Goal: Task Accomplishment & Management: Use online tool/utility

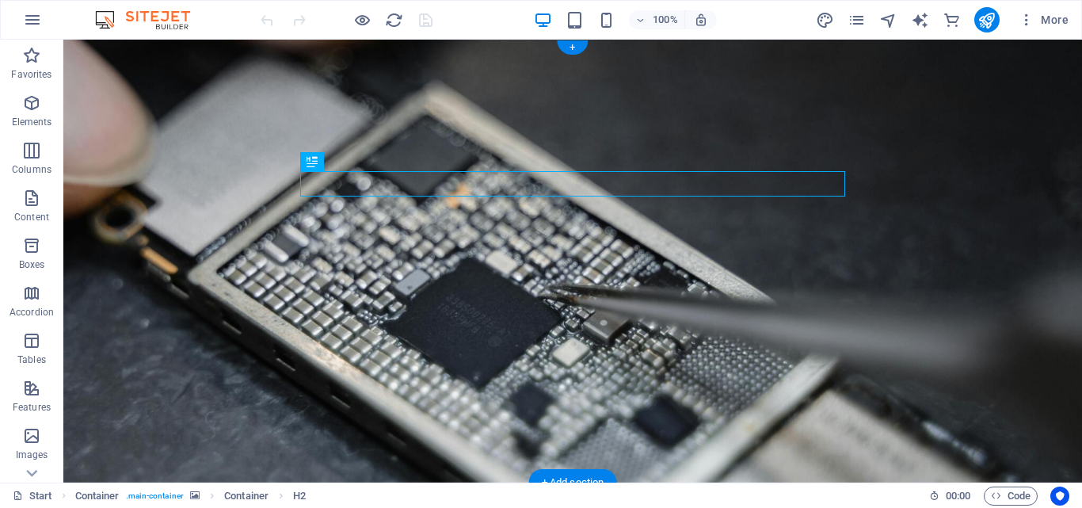
click at [209, 362] on figure at bounding box center [572, 261] width 1018 height 443
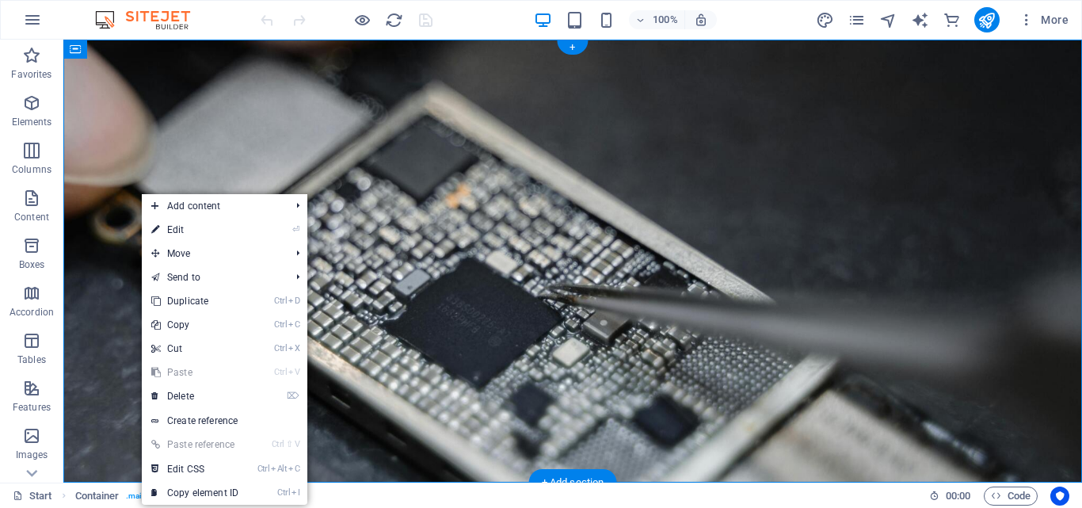
click at [115, 299] on figure at bounding box center [572, 261] width 1018 height 443
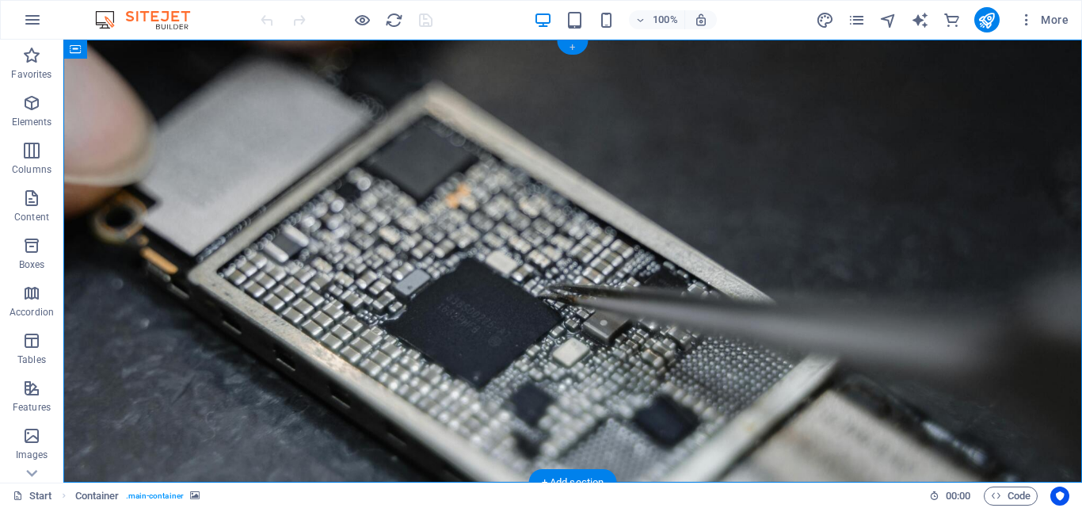
click at [577, 46] on div "+" at bounding box center [572, 47] width 31 height 14
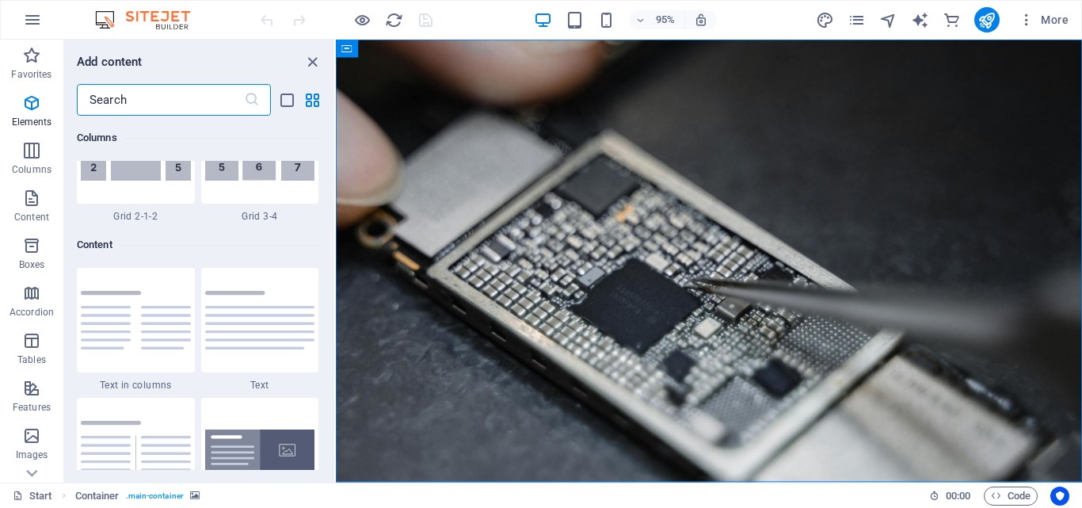
scroll to position [2770, 0]
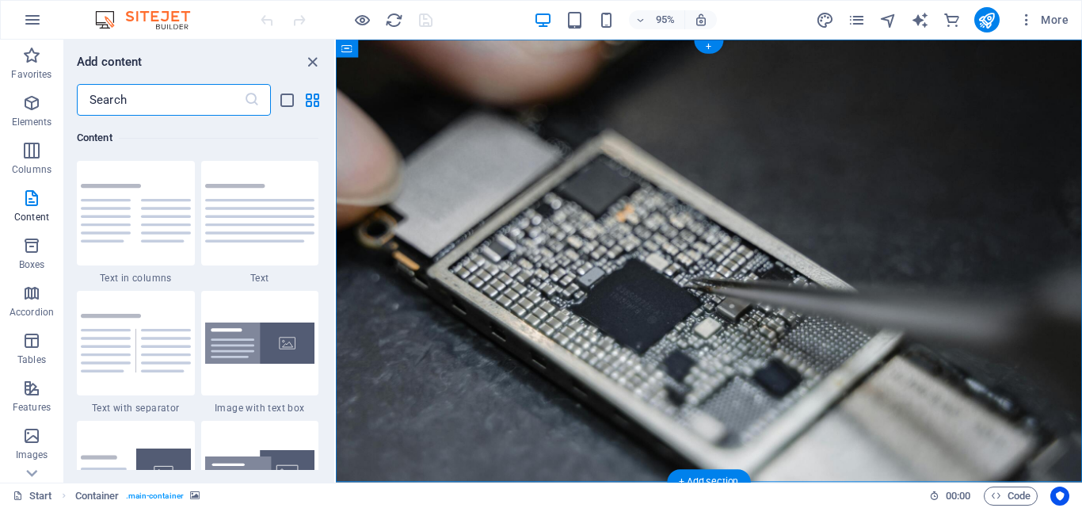
click at [414, 249] on figure at bounding box center [728, 273] width 785 height 466
click at [405, 272] on figure at bounding box center [728, 273] width 785 height 466
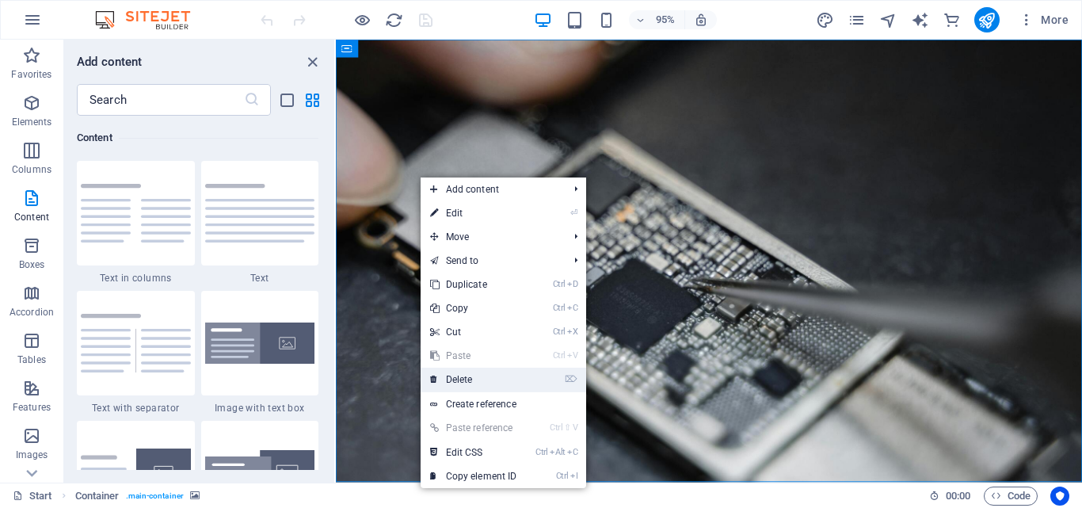
click at [458, 380] on link "⌦ Delete" at bounding box center [473, 379] width 106 height 24
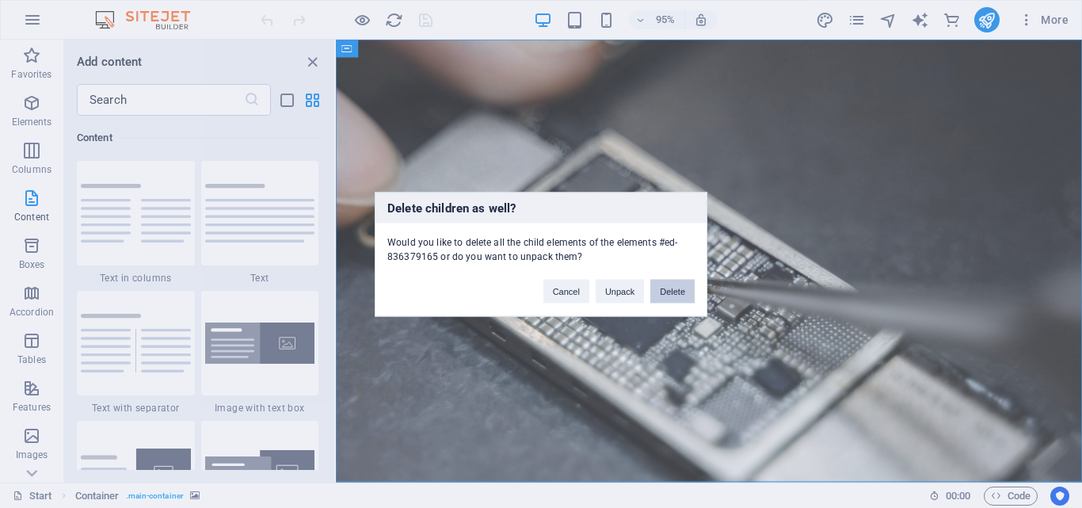
click at [658, 290] on button "Delete" at bounding box center [672, 291] width 44 height 24
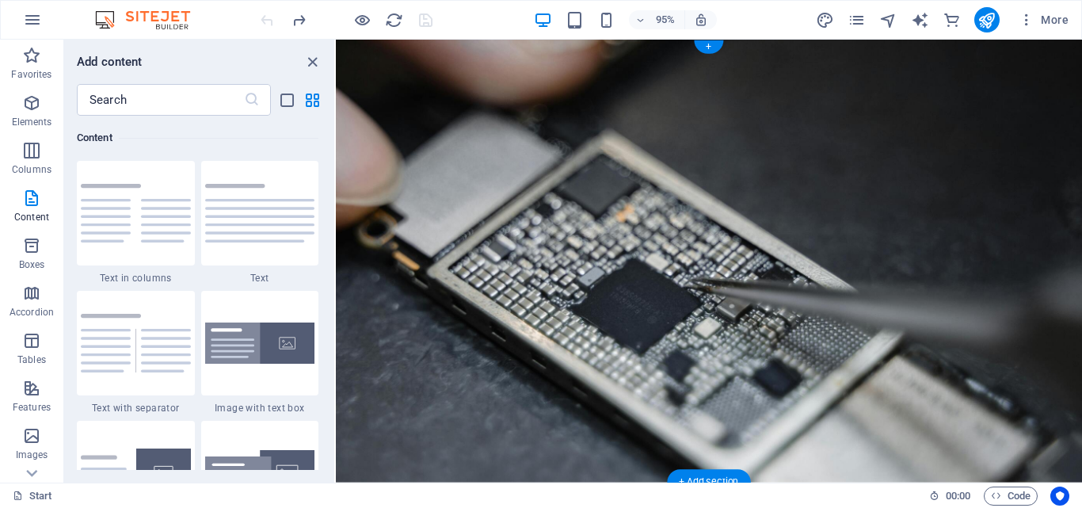
drag, startPoint x: 349, startPoint y: 46, endPoint x: 685, endPoint y: 93, distance: 339.1
click at [349, 46] on figure at bounding box center [728, 273] width 785 height 466
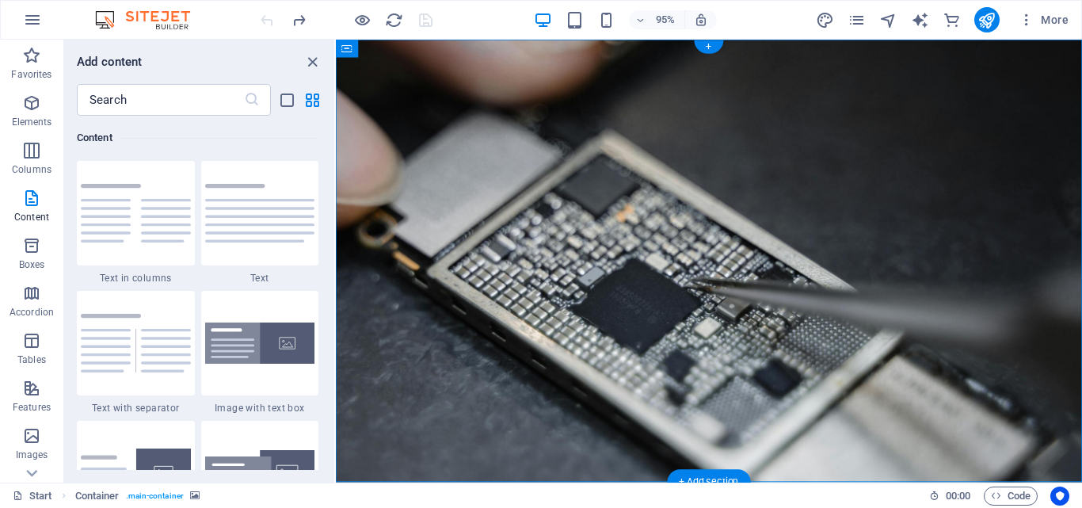
drag, startPoint x: 376, startPoint y: 161, endPoint x: 427, endPoint y: 184, distance: 56.0
click at [427, 184] on figure at bounding box center [728, 273] width 785 height 466
click at [394, 196] on figure at bounding box center [728, 273] width 785 height 466
select select "%"
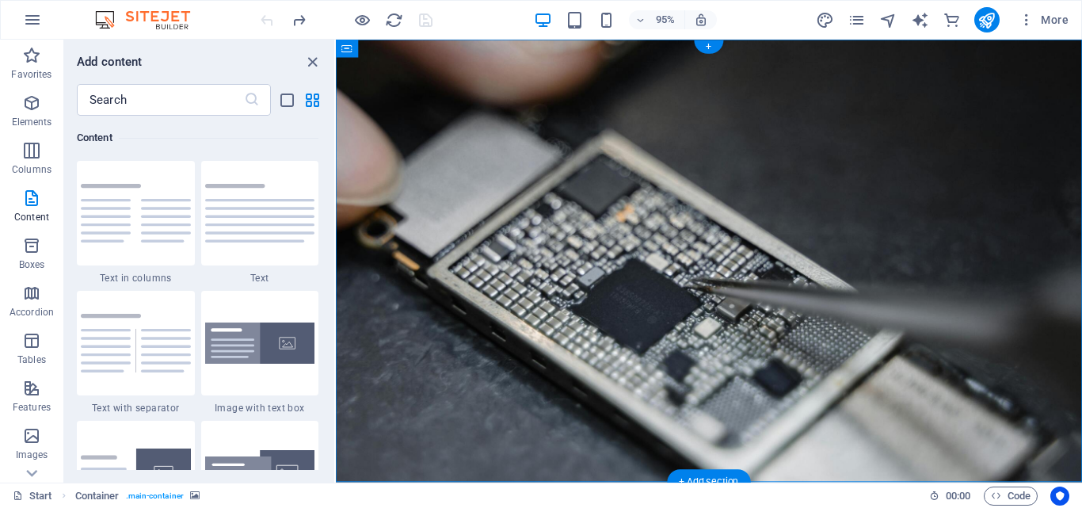
select select "vh"
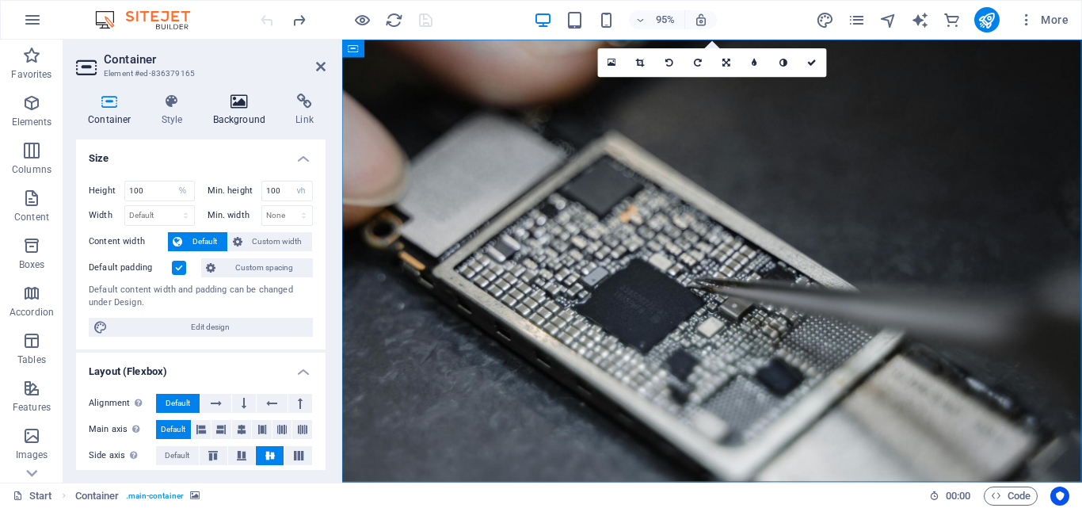
click at [246, 108] on icon at bounding box center [239, 101] width 77 height 16
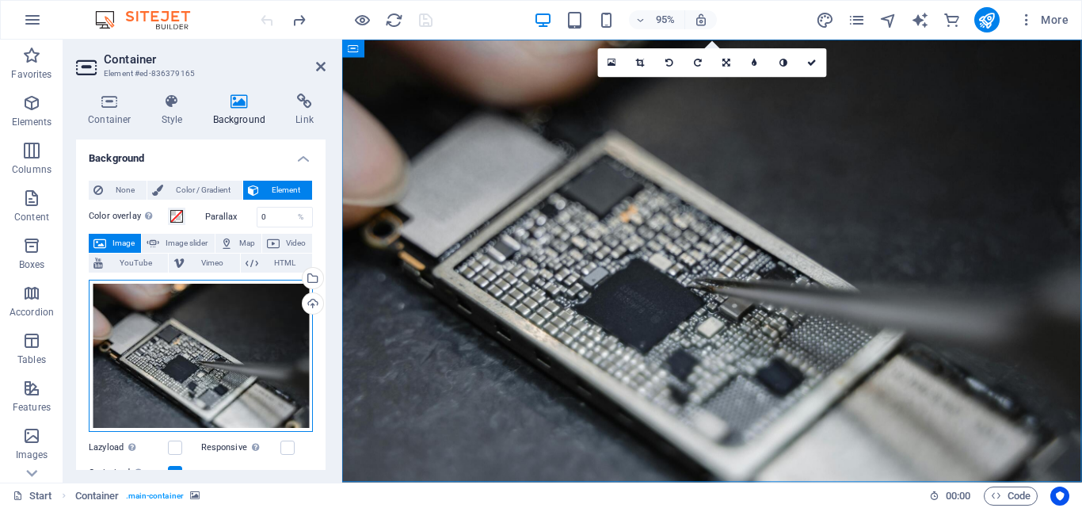
click at [243, 351] on div "Drag files here, click to choose files or select files from Files or our free s…" at bounding box center [201, 356] width 224 height 152
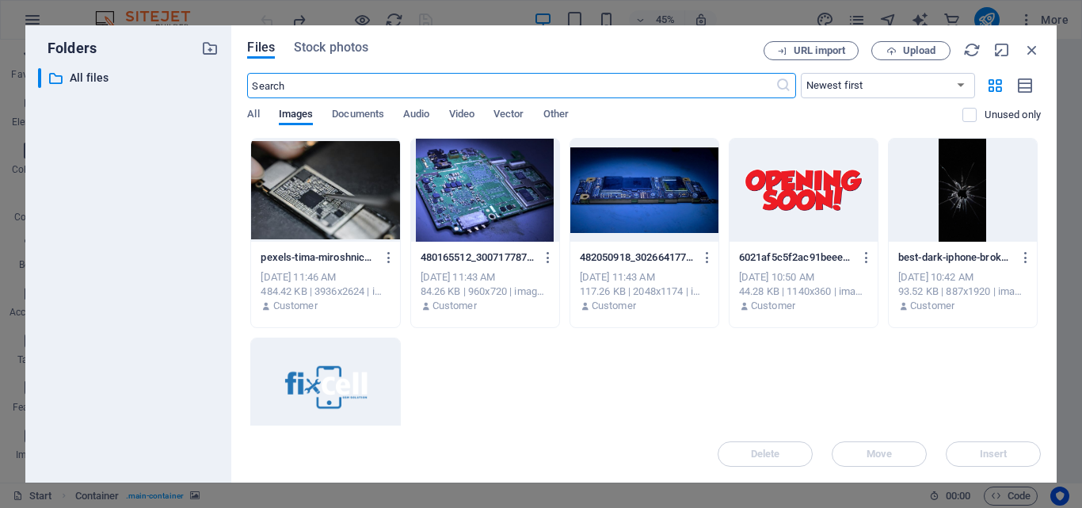
click at [485, 377] on div "pexels-tima-miroshnichenko-6755138-ed36kfr509582UI-YbdB5A.jpg pexels-tima-miros…" at bounding box center [643, 333] width 793 height 390
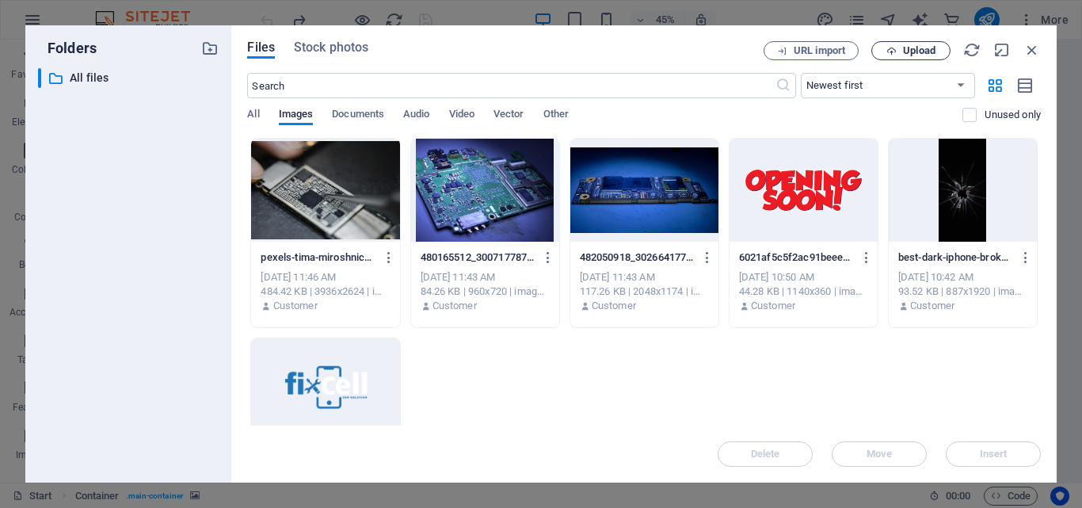
click at [906, 46] on span "Upload" at bounding box center [919, 51] width 32 height 10
click at [913, 49] on span "Upload" at bounding box center [919, 51] width 32 height 10
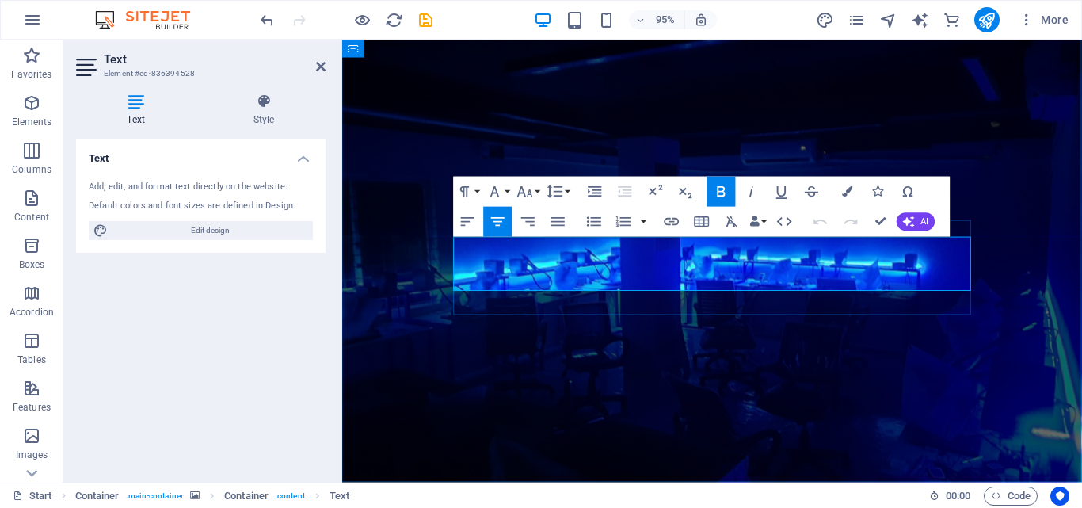
drag, startPoint x: 637, startPoint y: 265, endPoint x: 880, endPoint y: 264, distance: 243.1
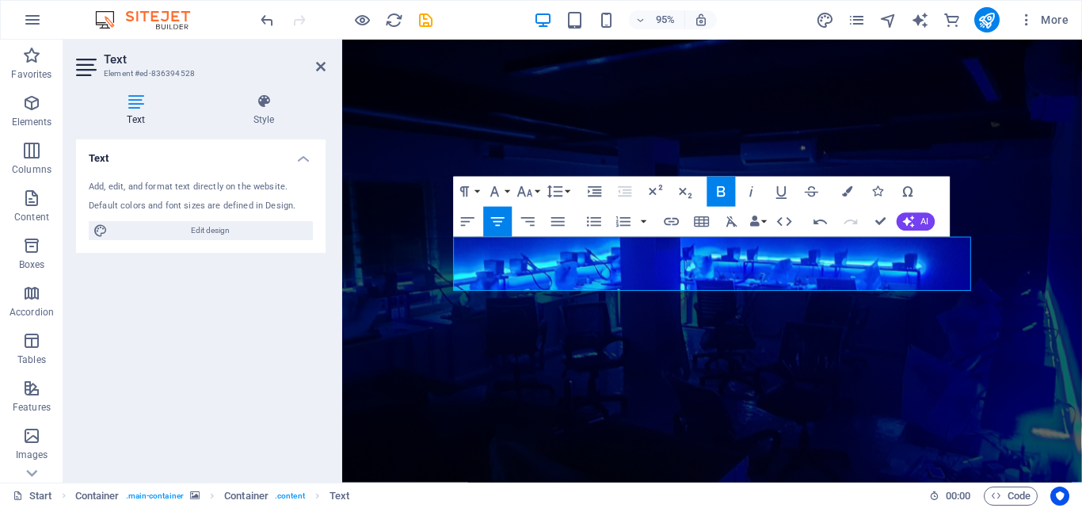
click at [922, 357] on figure at bounding box center [731, 273] width 778 height 466
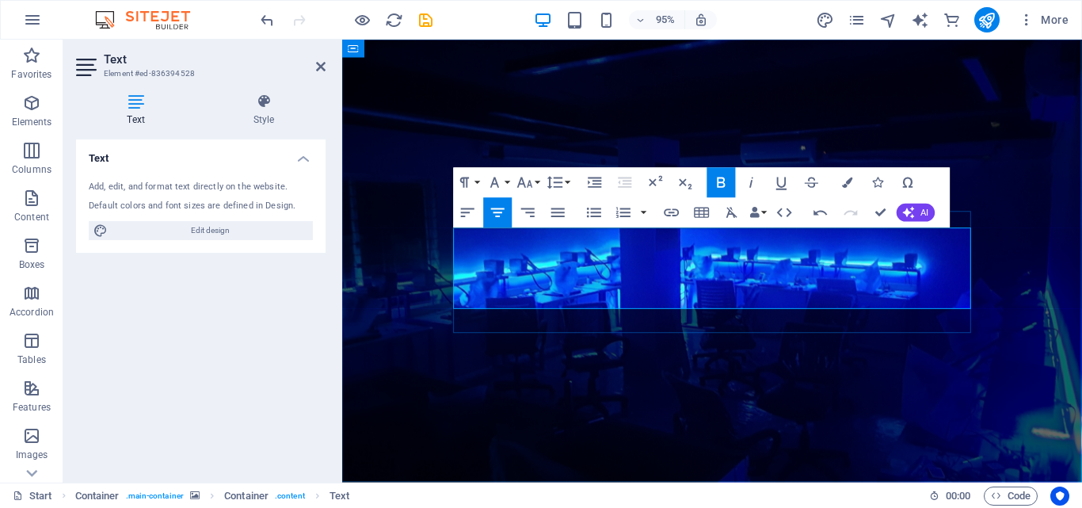
scroll to position [0, 6]
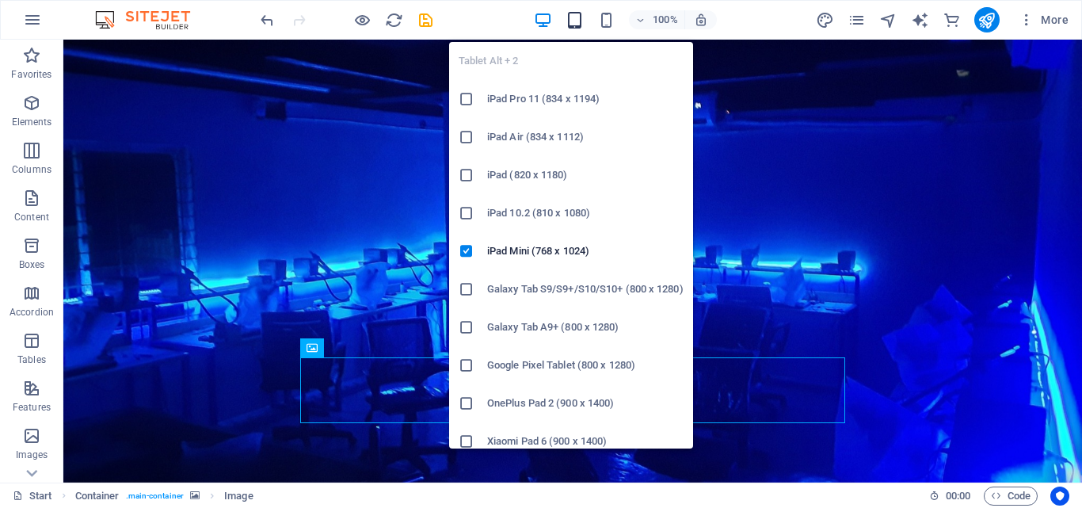
click at [572, 13] on icon "button" at bounding box center [574, 20] width 18 height 18
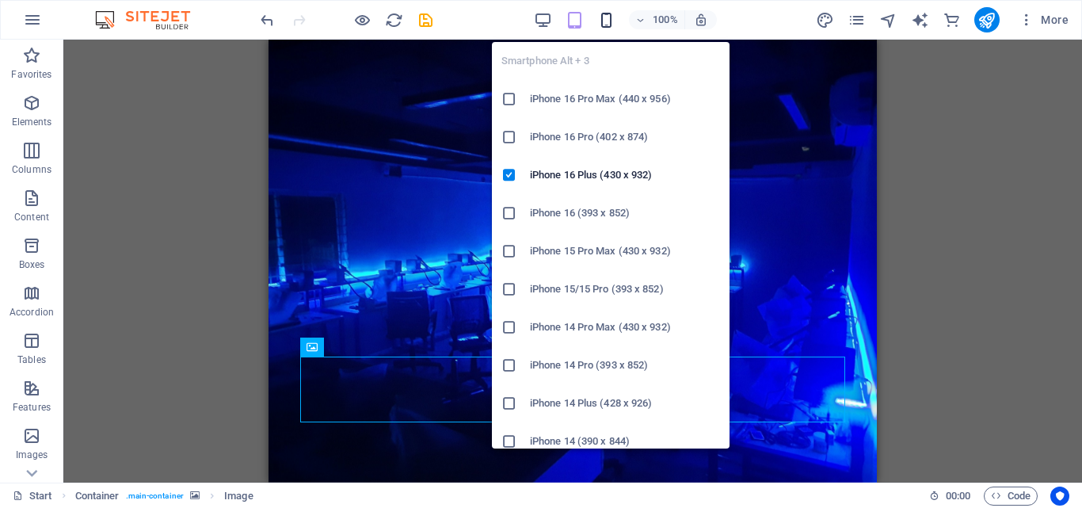
click at [610, 16] on icon "button" at bounding box center [606, 20] width 18 height 18
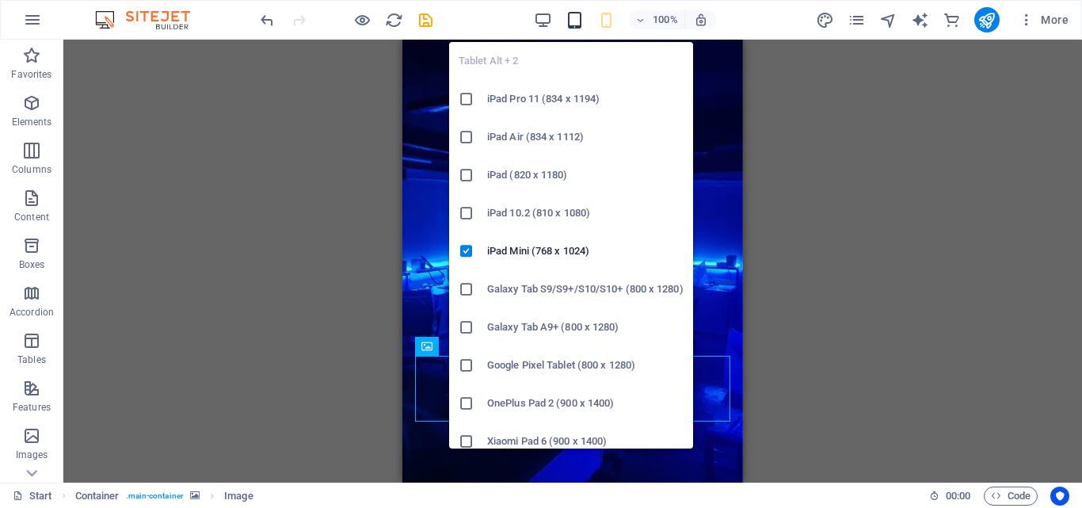
click at [568, 20] on icon "button" at bounding box center [574, 20] width 18 height 18
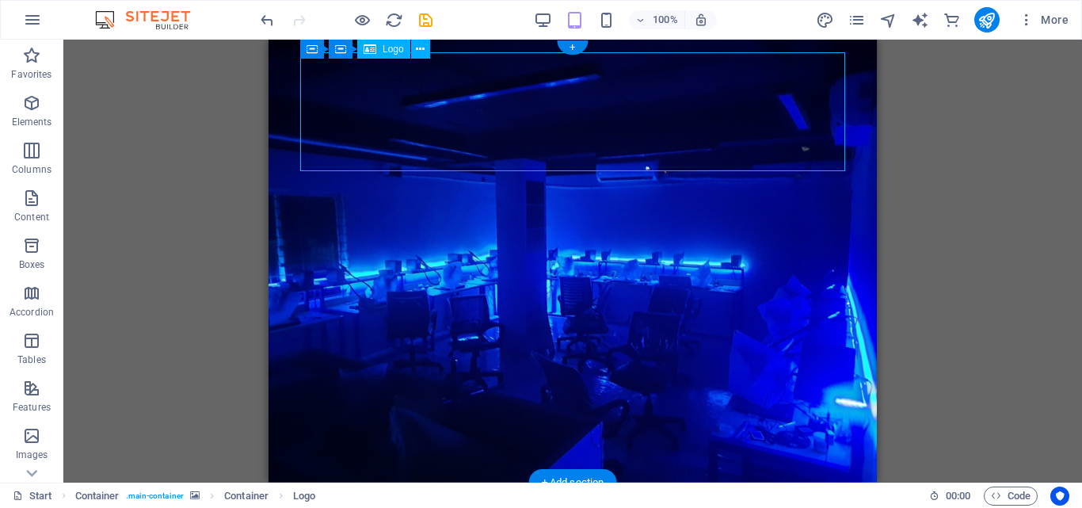
select select "px"
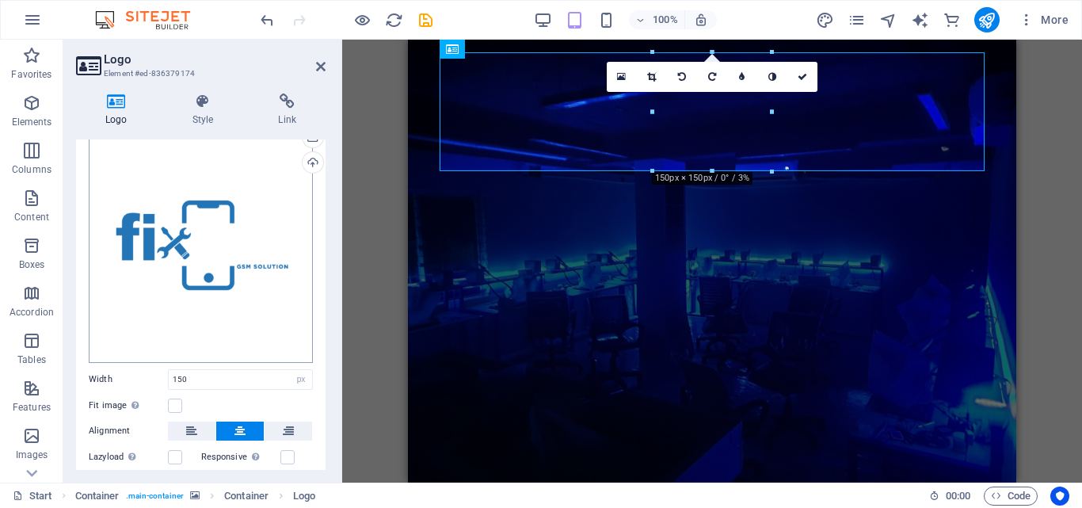
scroll to position [0, 0]
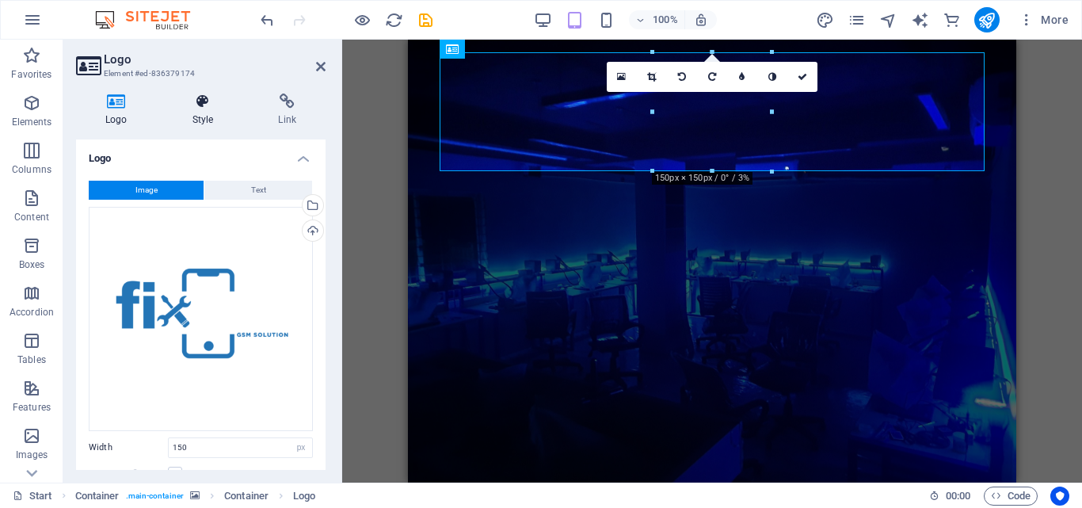
click at [209, 110] on h4 "Style" at bounding box center [206, 109] width 86 height 33
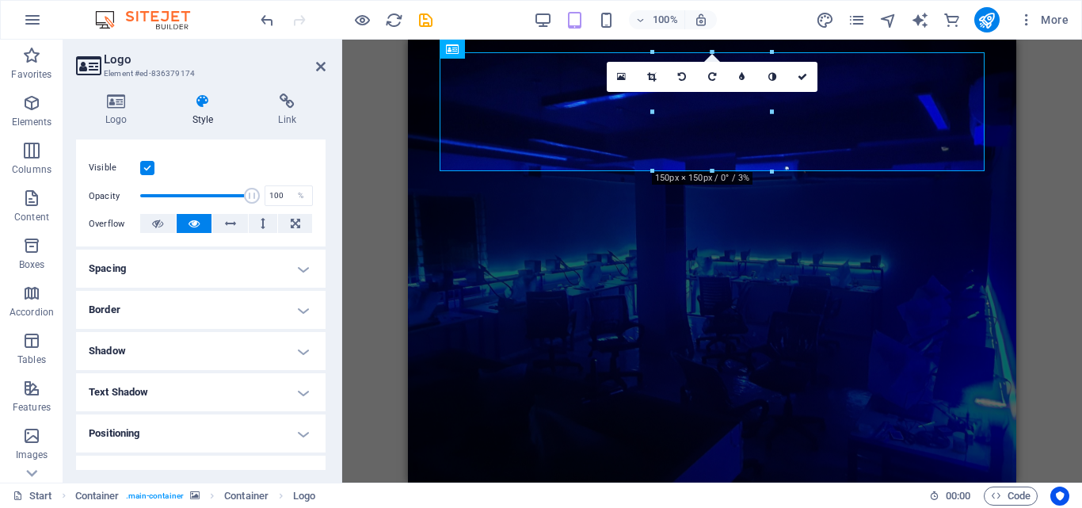
scroll to position [181, 0]
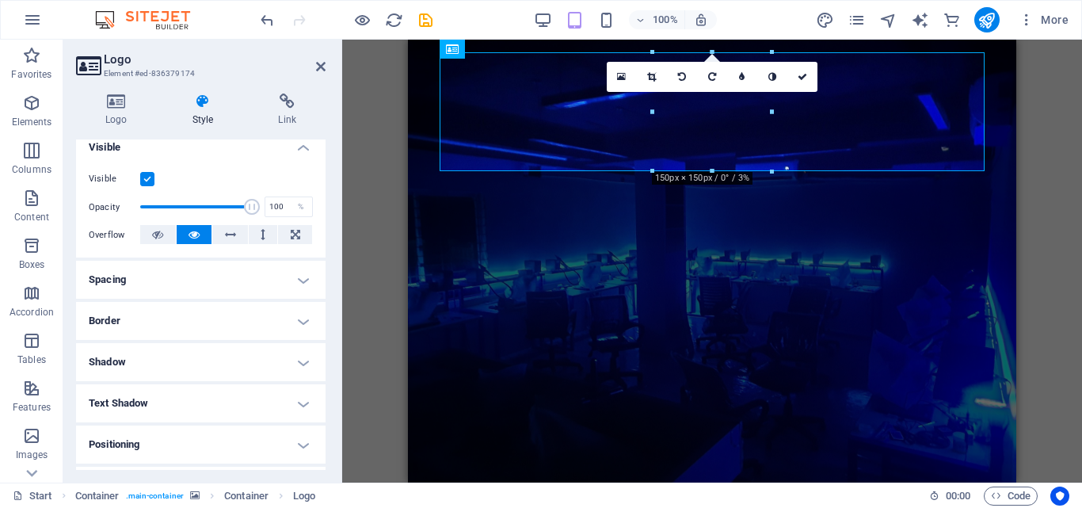
click at [215, 367] on h4 "Shadow" at bounding box center [200, 362] width 249 height 38
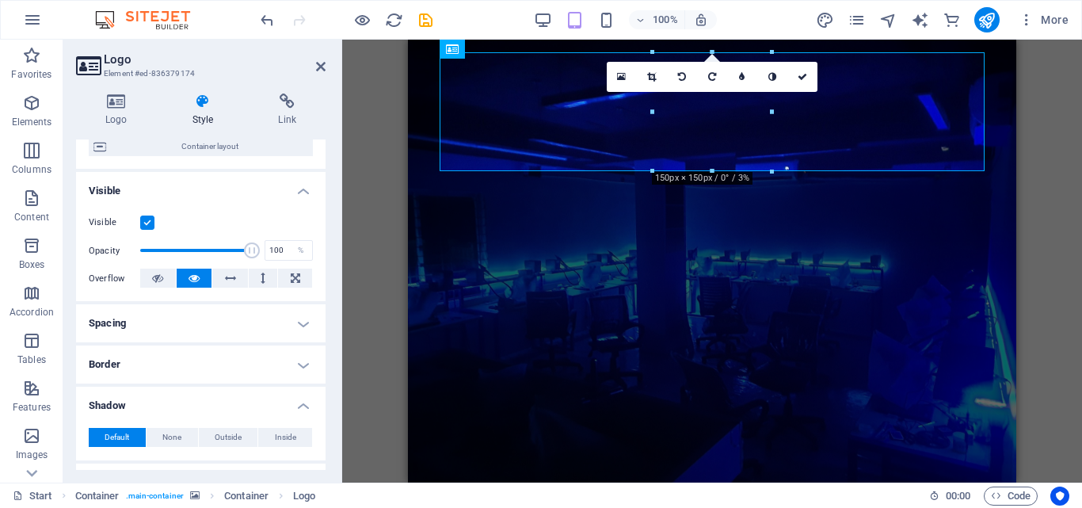
scroll to position [58, 0]
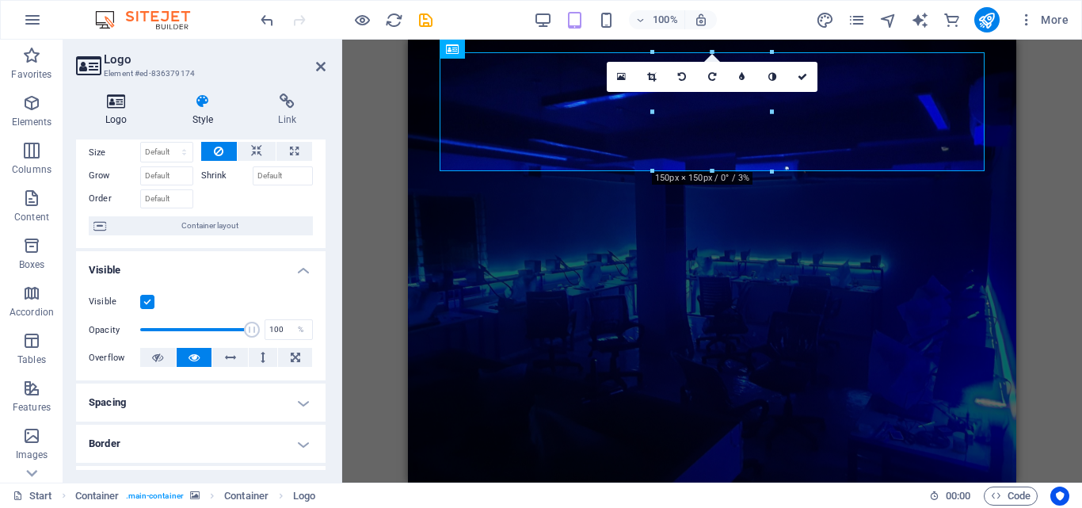
click at [123, 116] on h4 "Logo" at bounding box center [119, 109] width 87 height 33
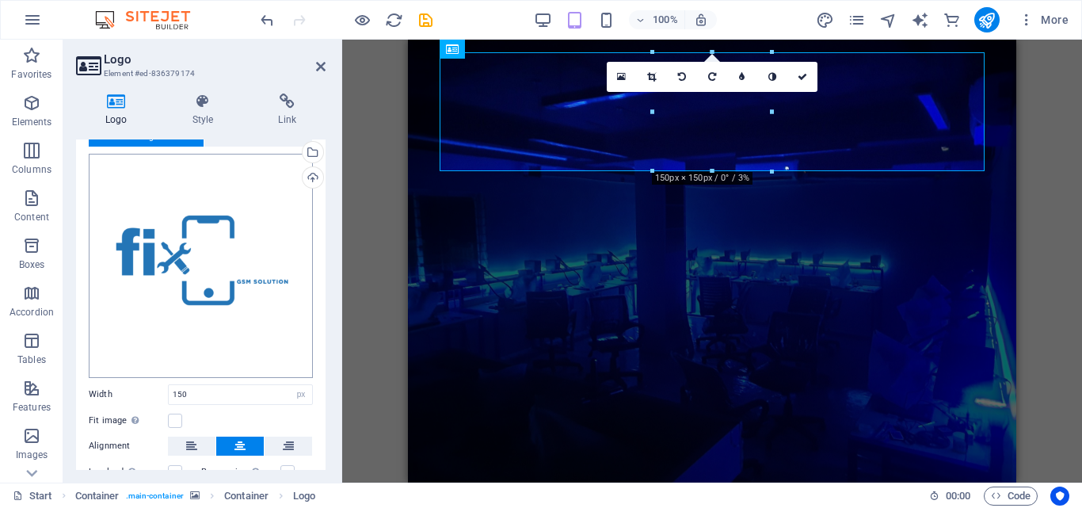
scroll to position [79, 0]
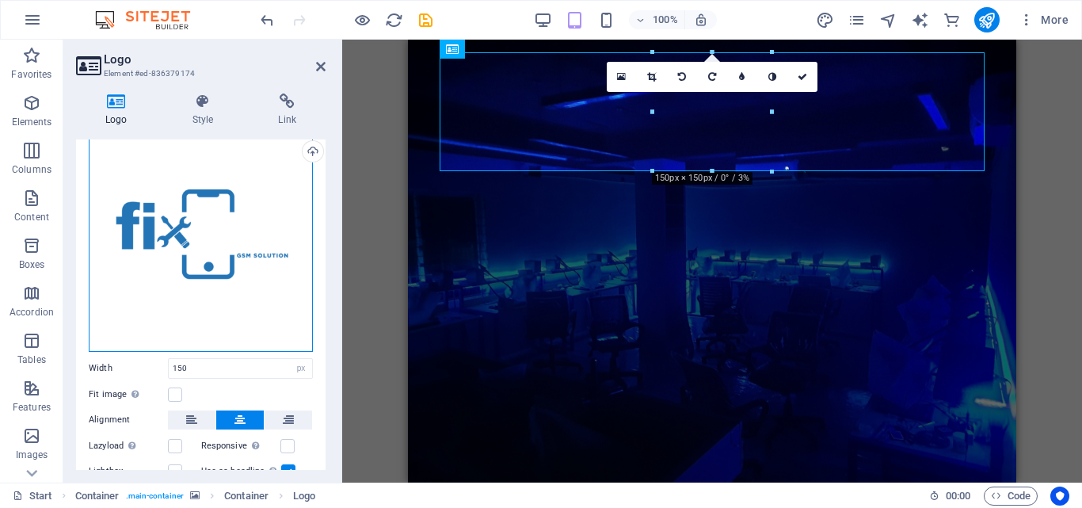
click at [207, 230] on div "Drag files here, click to choose files or select files from Files or our free s…" at bounding box center [201, 239] width 224 height 224
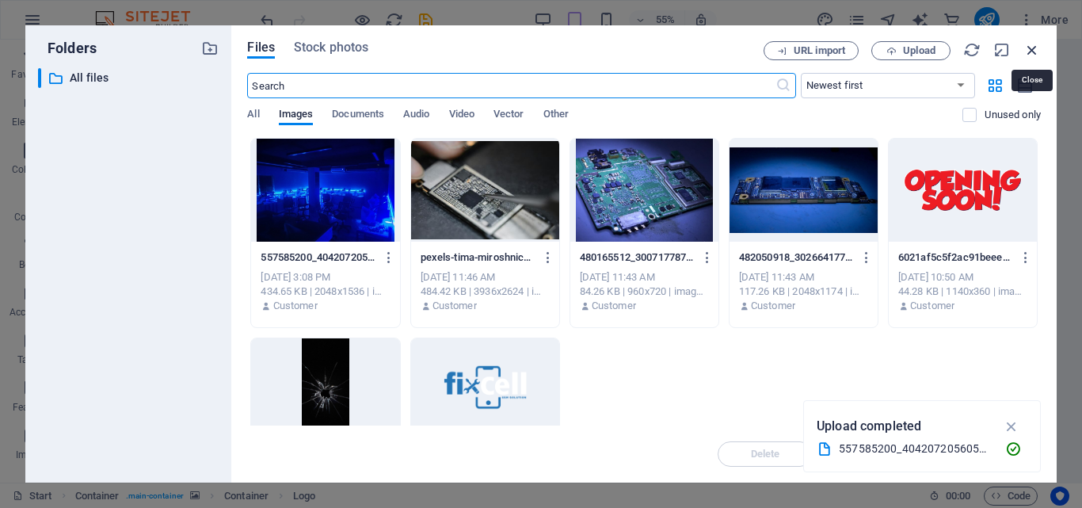
click at [1032, 52] on icon "button" at bounding box center [1031, 49] width 17 height 17
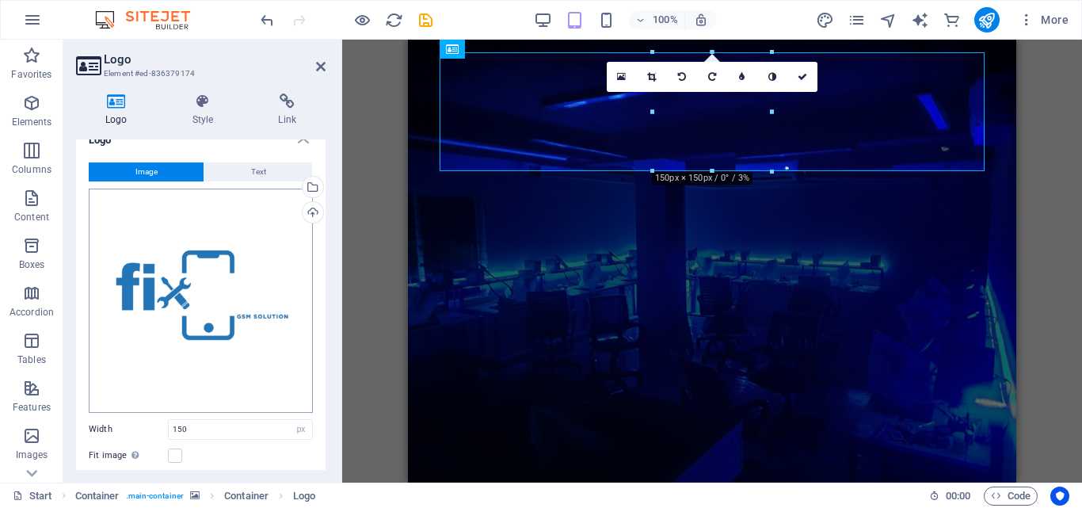
scroll to position [5, 0]
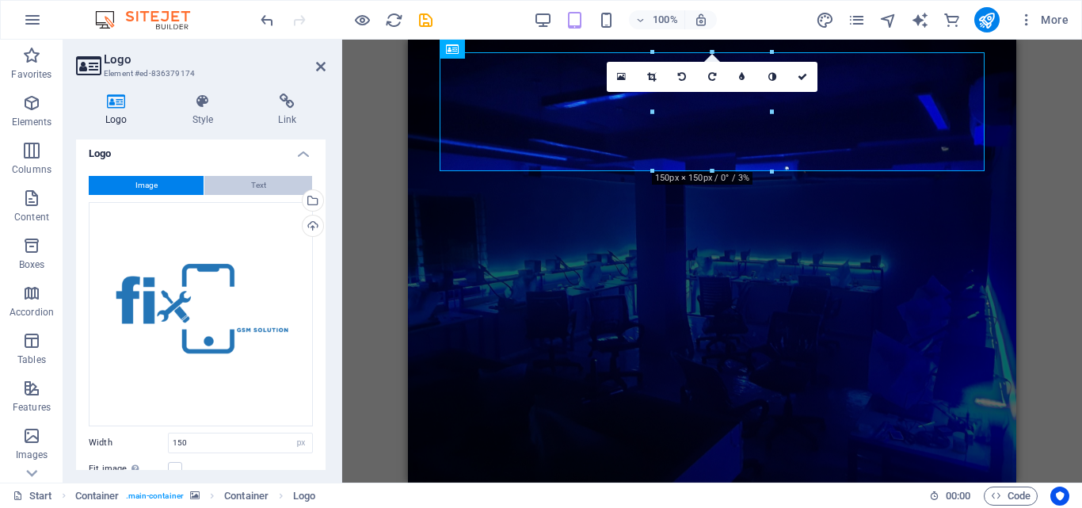
click at [287, 188] on button "Text" at bounding box center [258, 185] width 108 height 19
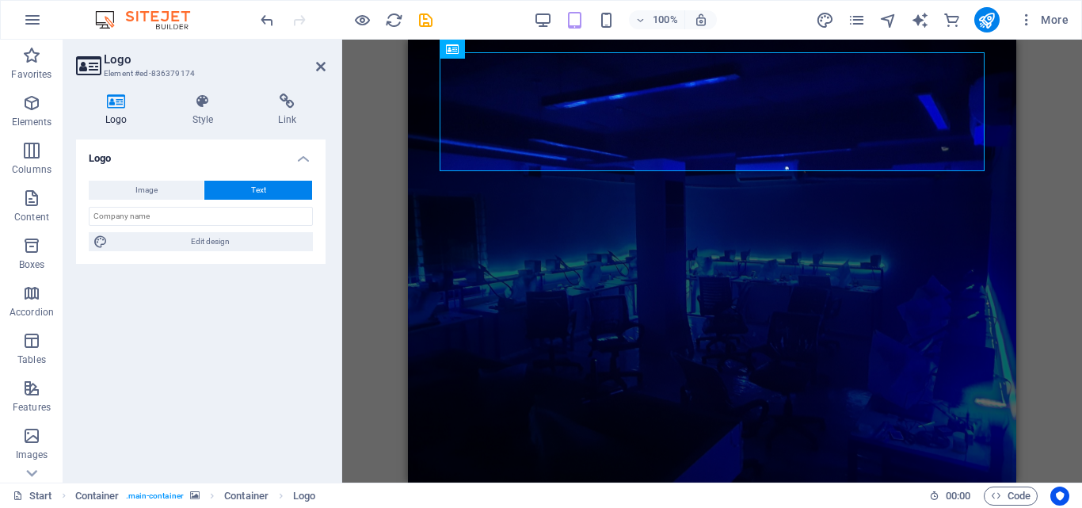
scroll to position [0, 0]
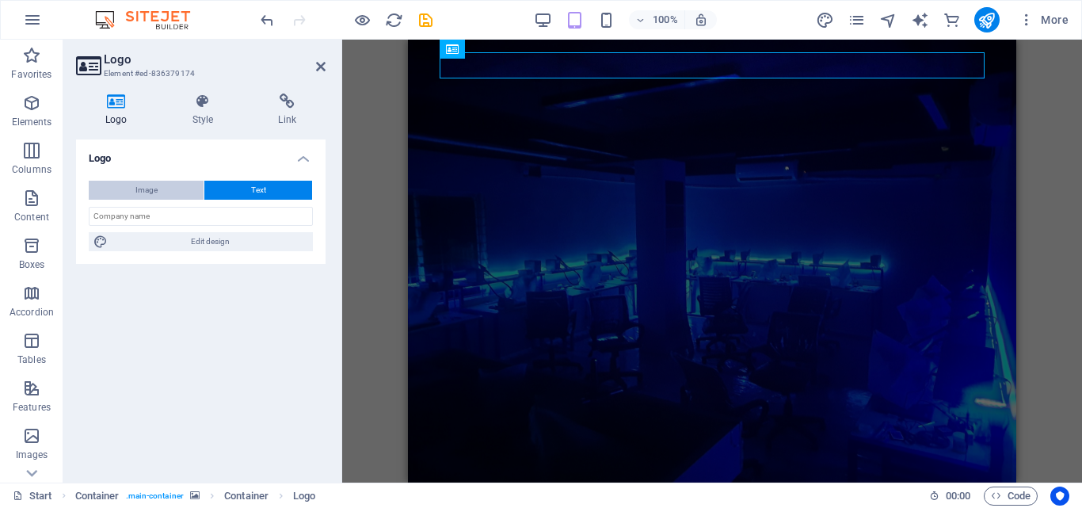
click at [178, 195] on button "Image" at bounding box center [146, 190] width 115 height 19
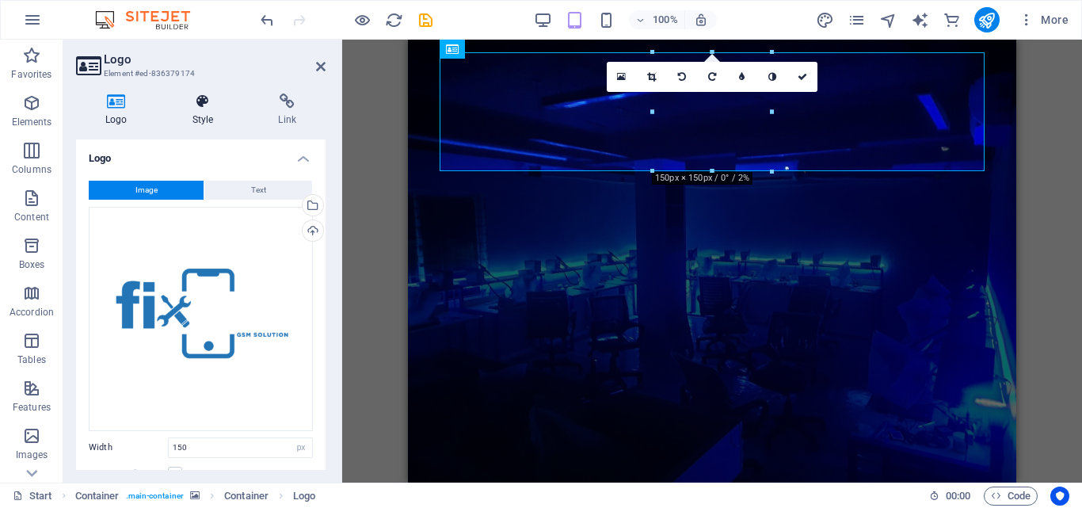
click at [207, 111] on h4 "Style" at bounding box center [206, 109] width 86 height 33
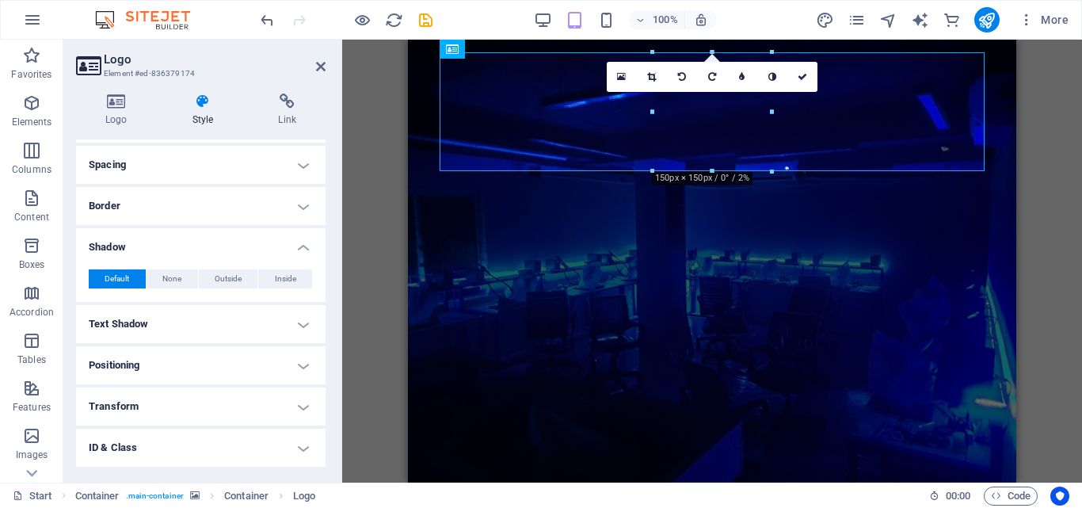
scroll to position [375, 0]
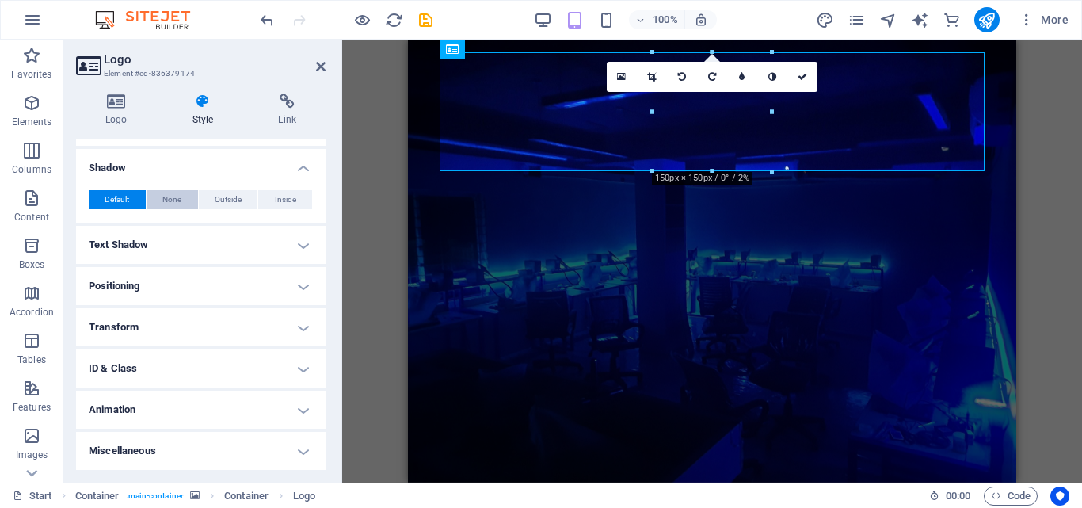
click at [176, 196] on span "None" at bounding box center [171, 199] width 19 height 19
click at [233, 198] on span "Outside" at bounding box center [228, 199] width 27 height 19
type input "2"
type input "4"
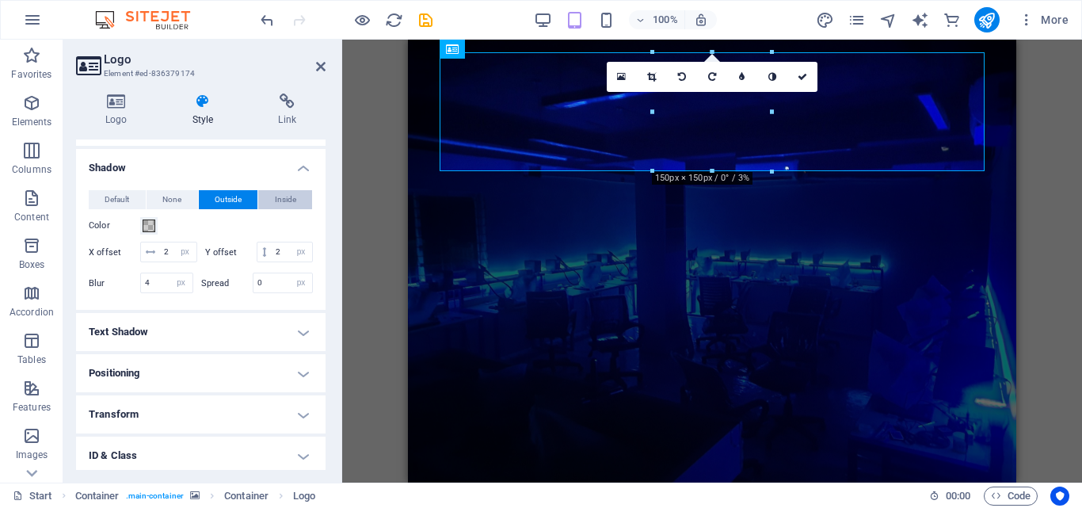
click at [280, 195] on span "Inside" at bounding box center [285, 199] width 21 height 19
click at [991, 18] on icon "publish" at bounding box center [986, 20] width 18 height 18
